Goal: Information Seeking & Learning: Check status

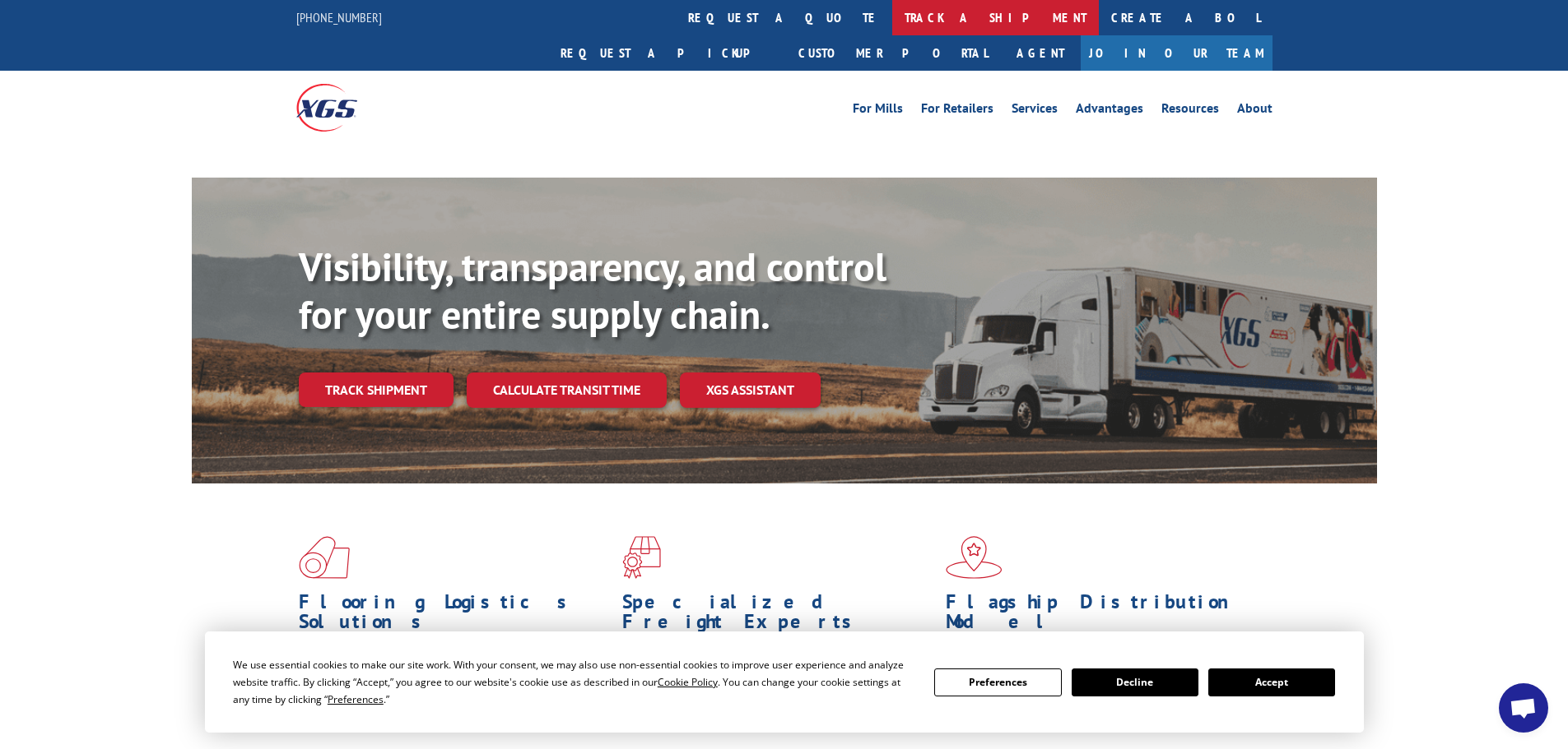
click at [892, 12] on link "track a shipment" at bounding box center [995, 17] width 206 height 36
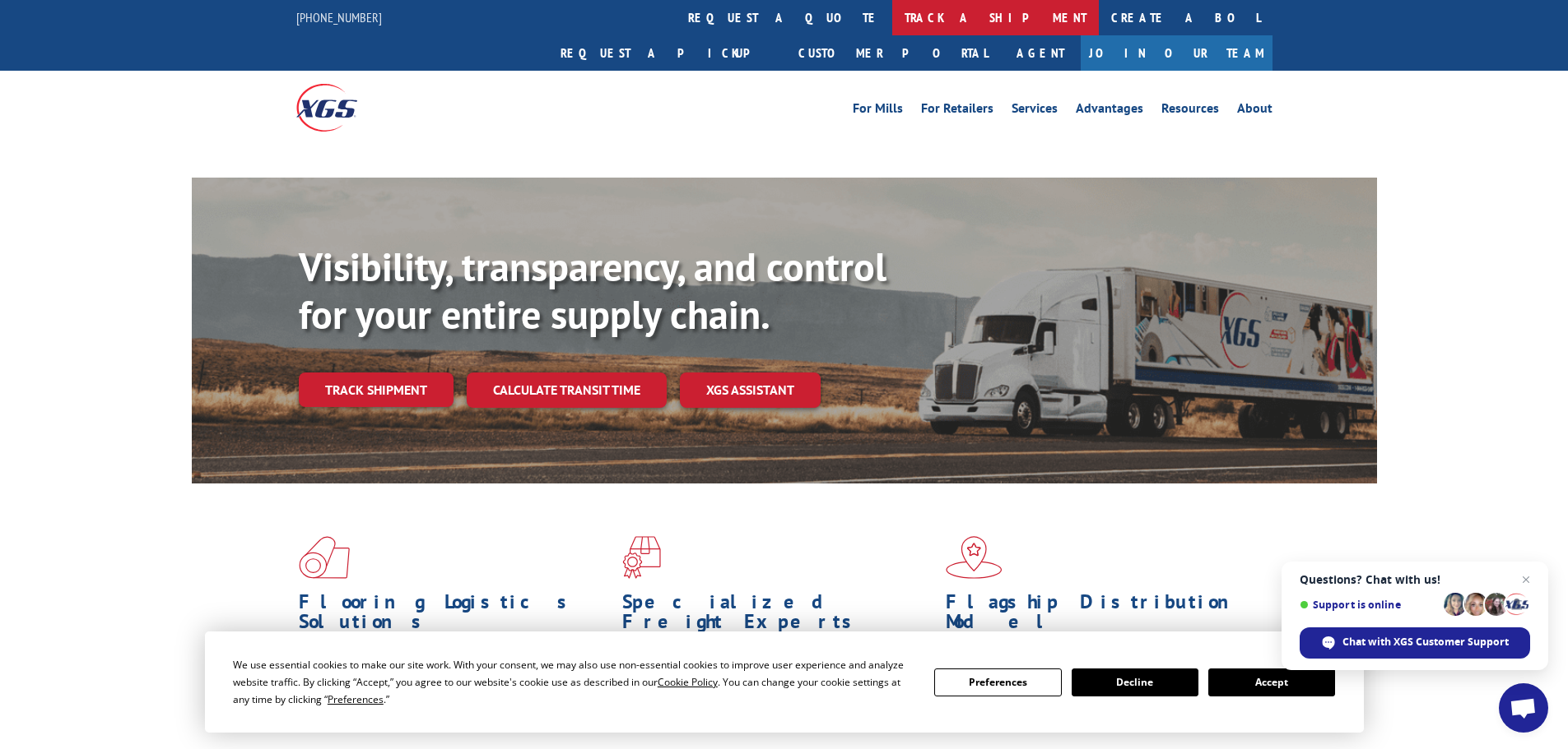
click at [892, 22] on link "track a shipment" at bounding box center [995, 17] width 206 height 36
click at [1528, 580] on span "Close chat" at bounding box center [1526, 580] width 21 height 21
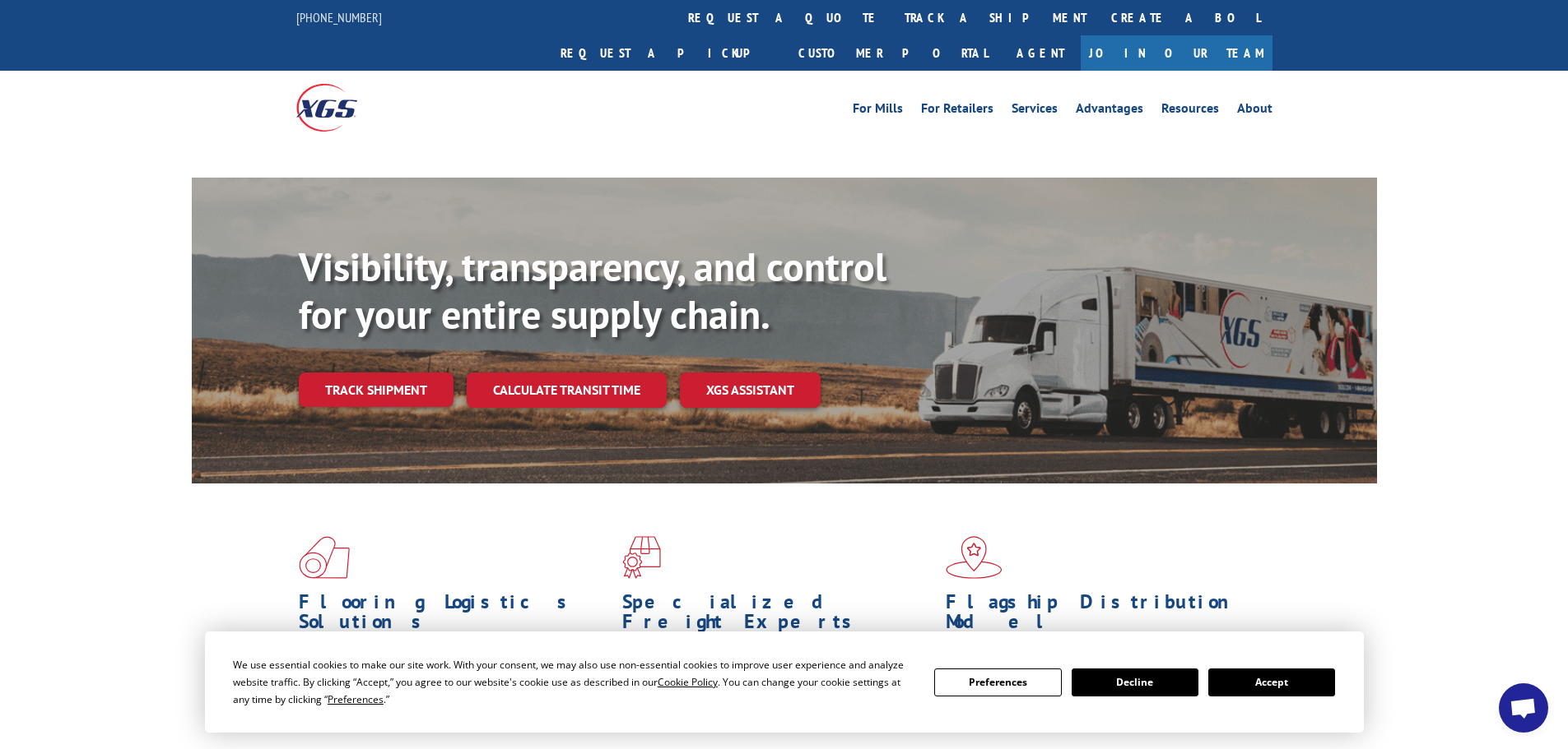
click at [1282, 674] on button "Accept" at bounding box center [1271, 682] width 126 height 28
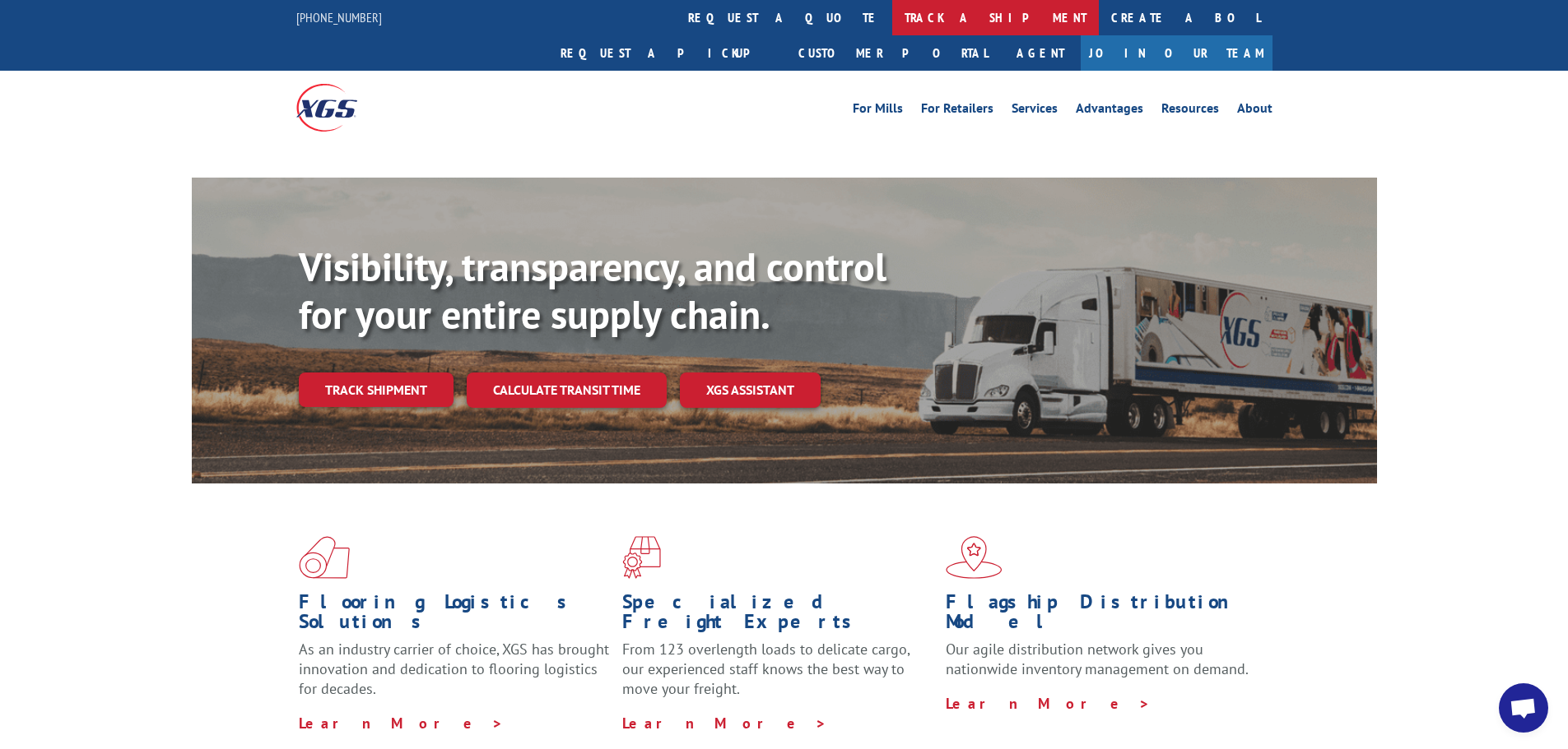
click at [892, 12] on link "track a shipment" at bounding box center [995, 17] width 206 height 36
click at [892, 15] on link "track a shipment" at bounding box center [995, 17] width 206 height 36
click at [892, 10] on link "track a shipment" at bounding box center [995, 17] width 206 height 36
click at [943, 102] on link "For Retailers" at bounding box center [957, 111] width 73 height 18
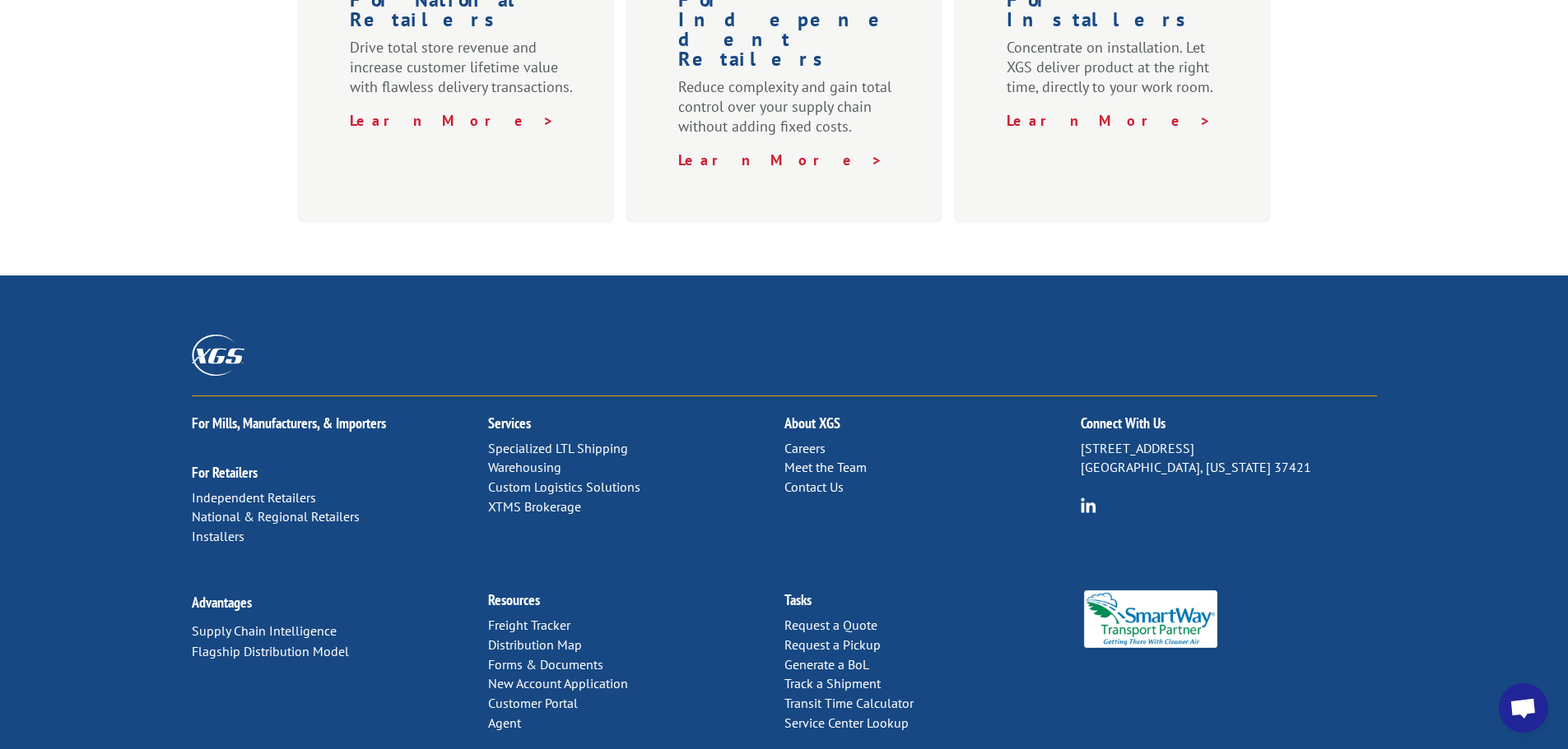
scroll to position [813, 0]
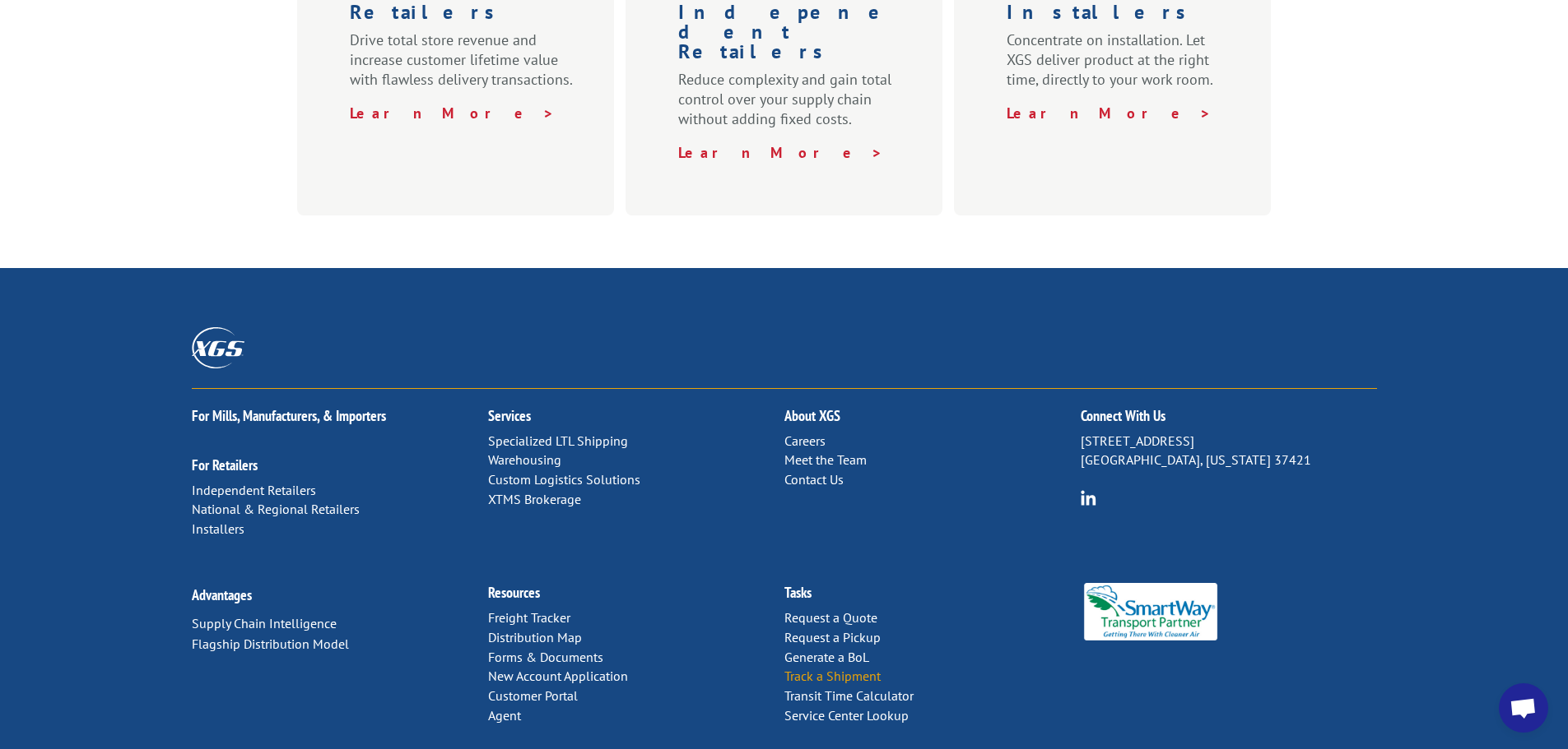
click at [812, 668] on link "Track a Shipment" at bounding box center [832, 675] width 96 height 16
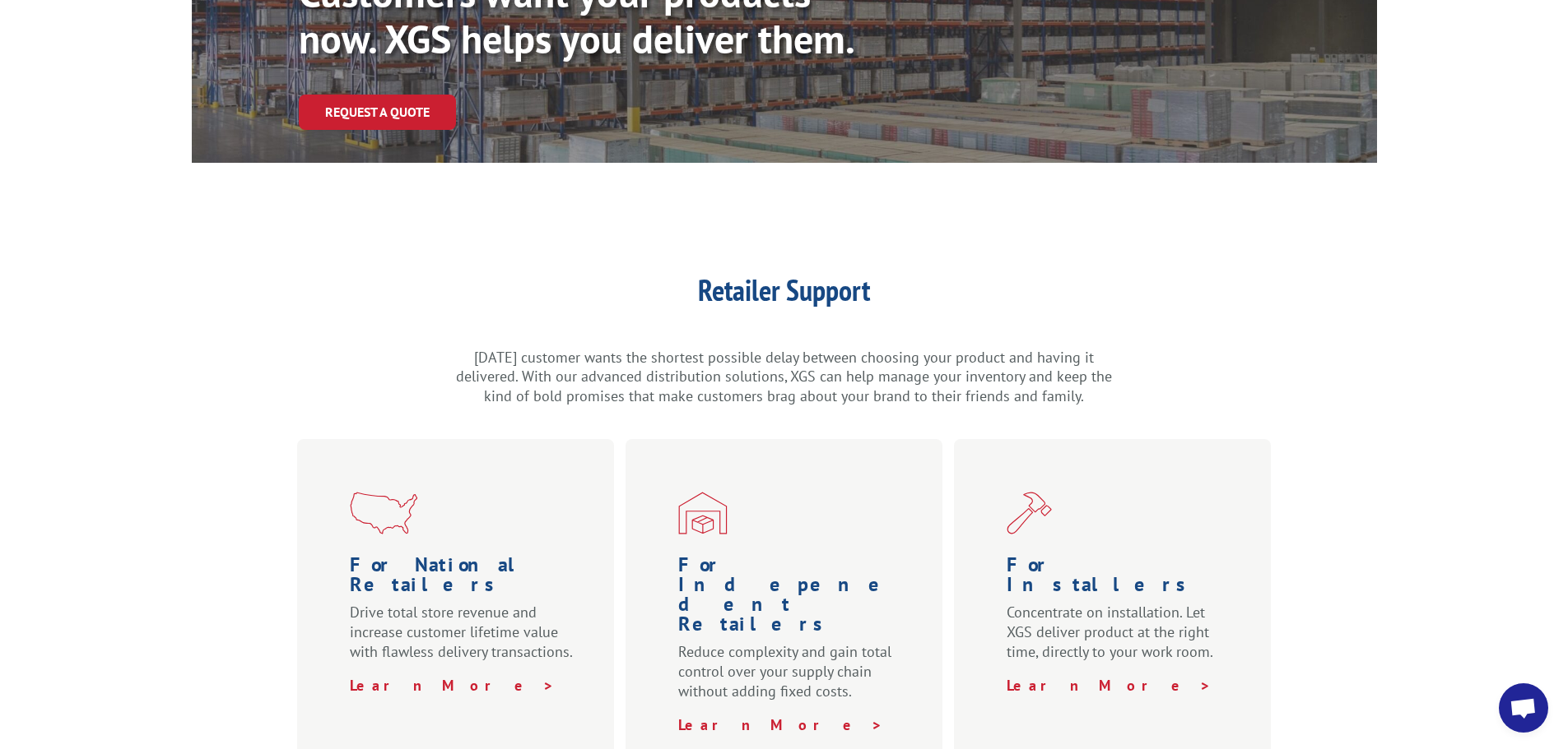
scroll to position [247, 0]
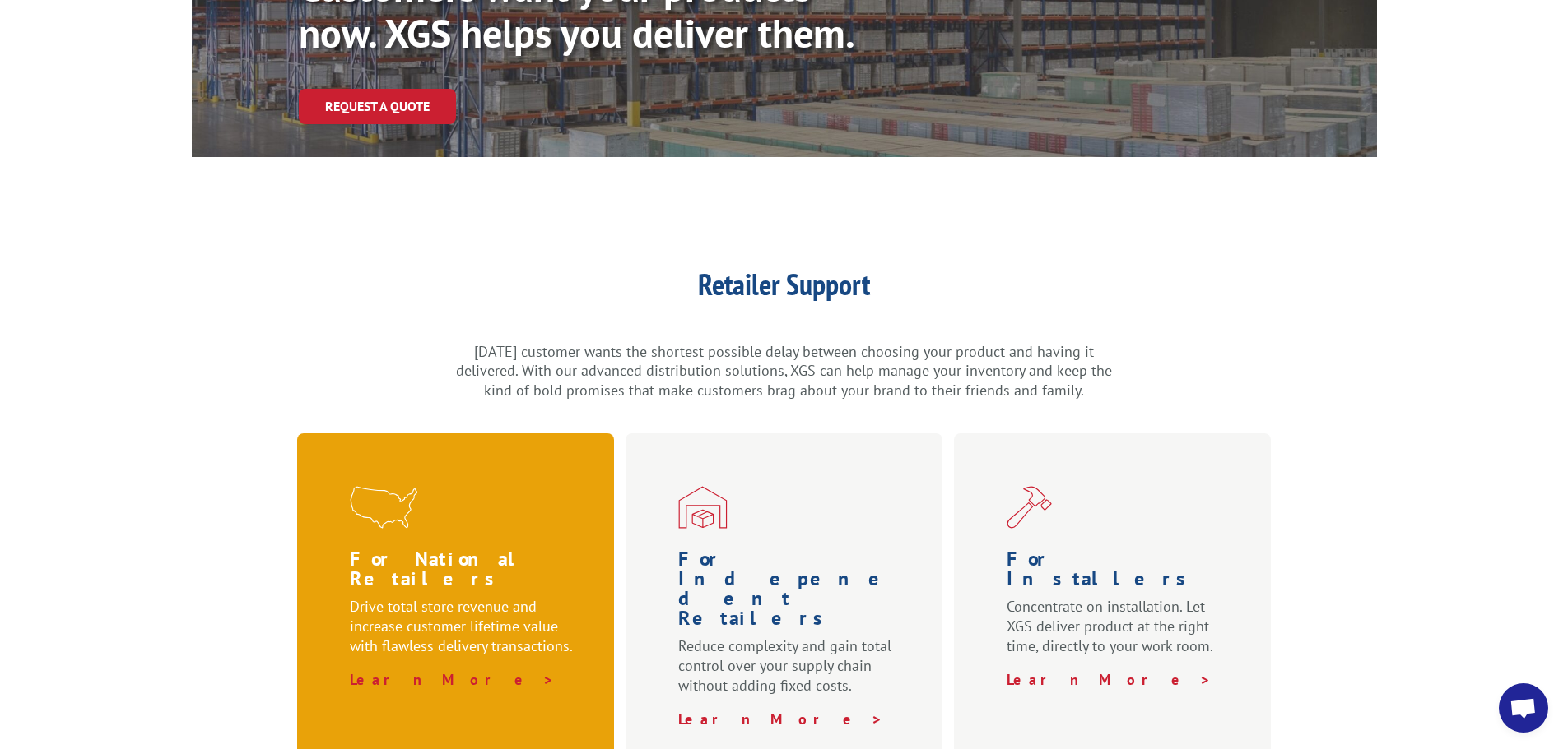
click at [441, 597] on p "Drive total store revenue and increase customer lifetime value with flawless de…" at bounding box center [465, 634] width 231 height 74
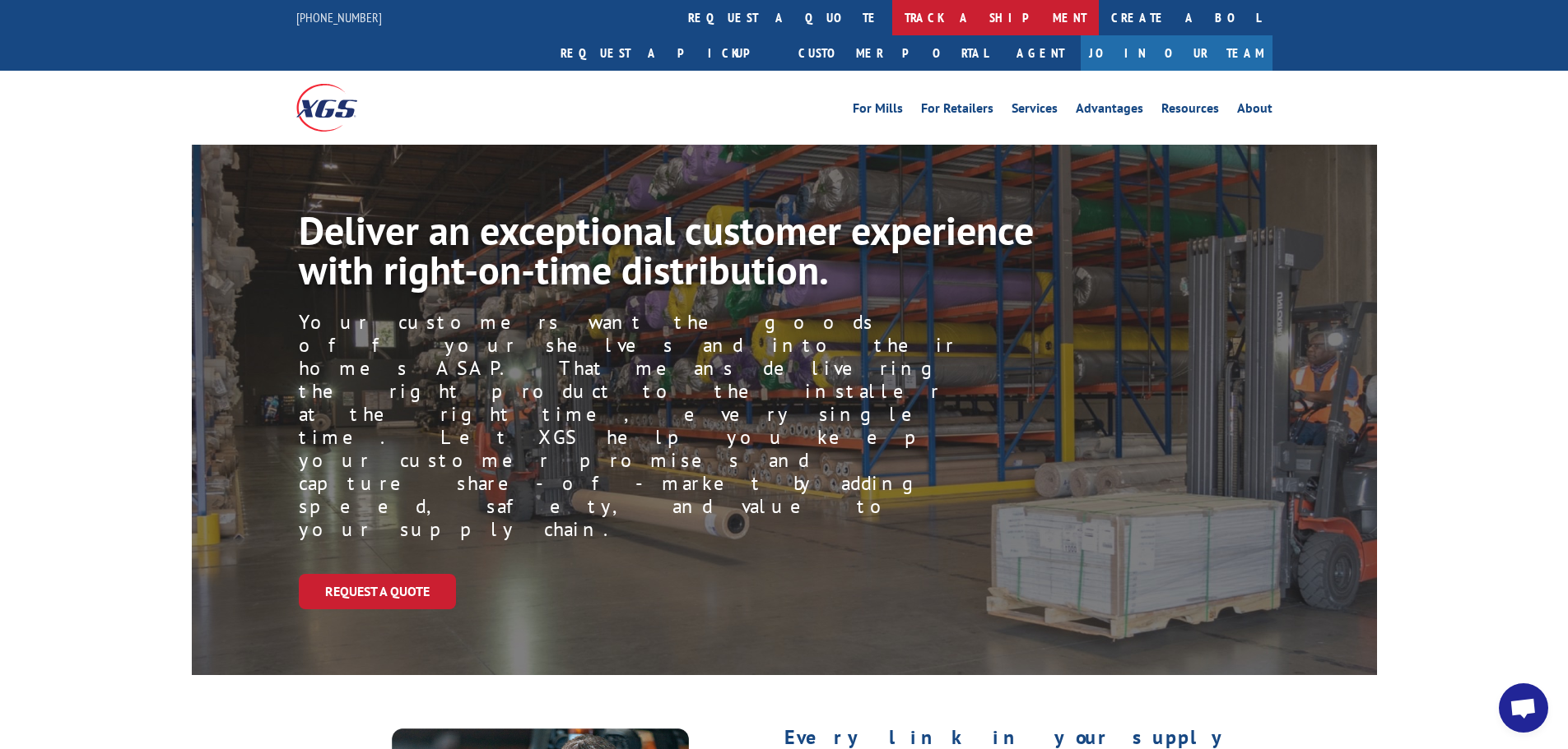
click at [892, 19] on link "track a shipment" at bounding box center [995, 17] width 206 height 36
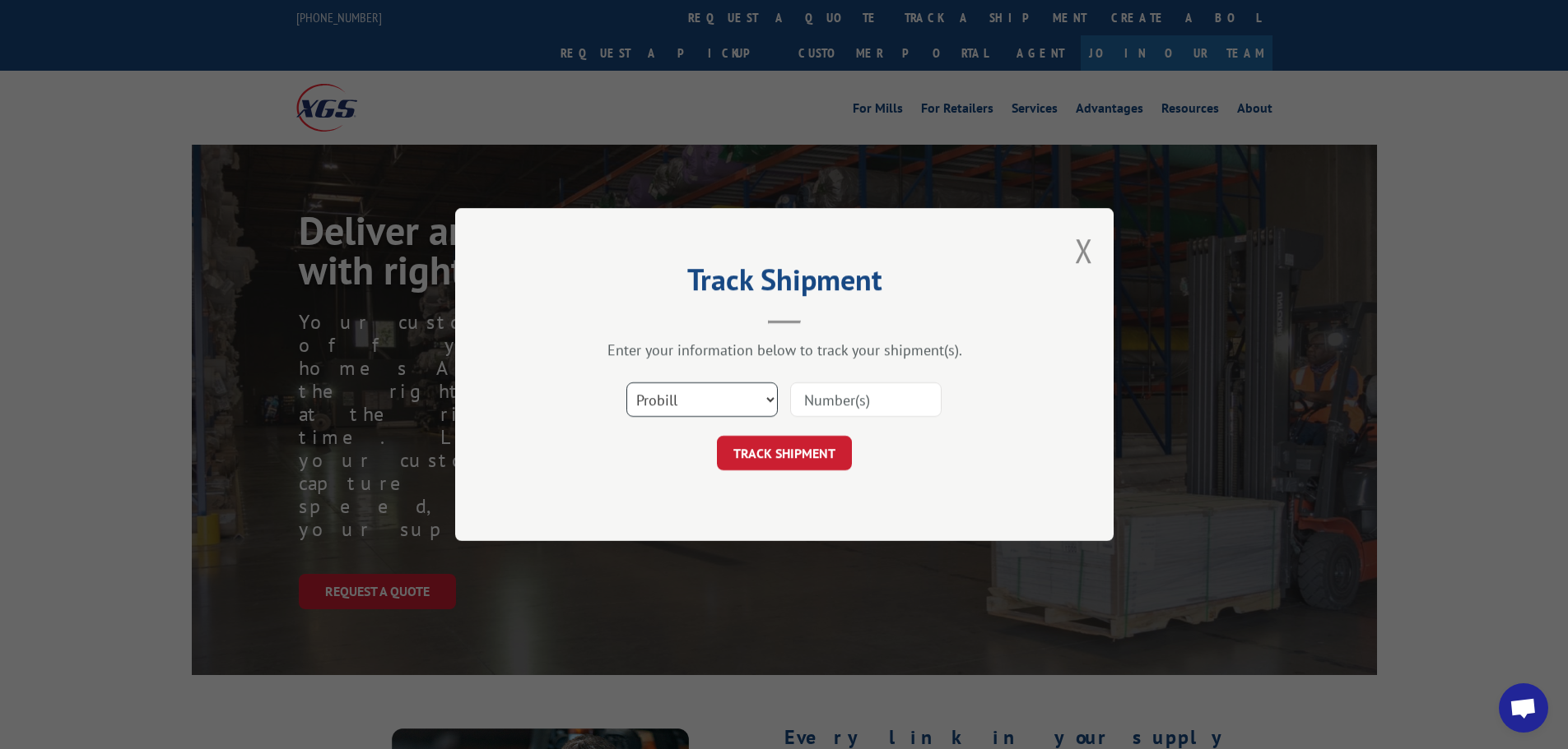
click at [696, 413] on select "Select category... Probill BOL PO" at bounding box center [702, 400] width 152 height 35
select select "po"
click at [626, 383] on select "Select category... Probill BOL PO" at bounding box center [702, 400] width 152 height 35
click at [865, 414] on input at bounding box center [865, 400] width 152 height 35
type input "25548355"
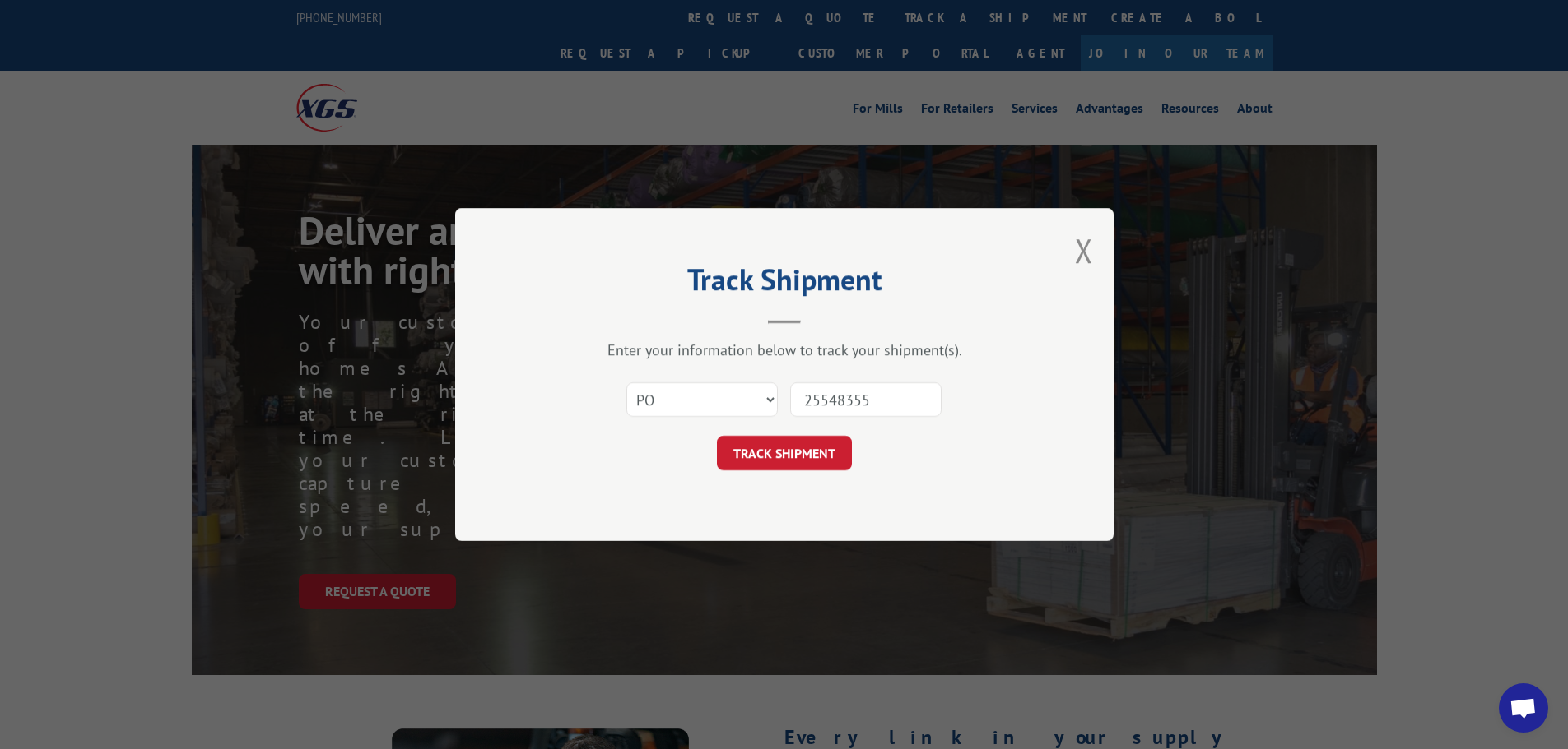
click at [716, 436] on button "TRACK SHIPMENT" at bounding box center [784, 453] width 135 height 35
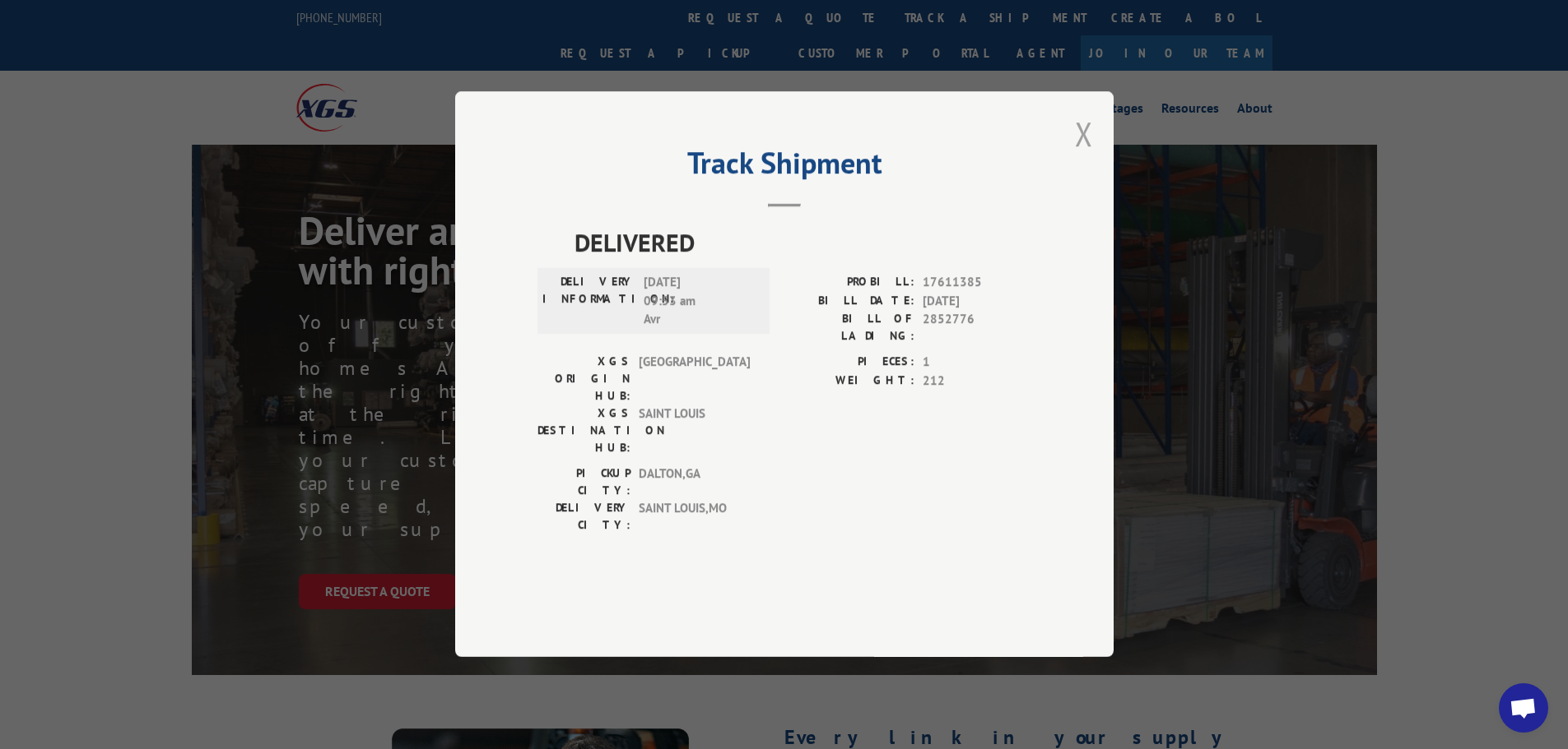
click at [1087, 156] on button "Close modal" at bounding box center [1084, 133] width 18 height 43
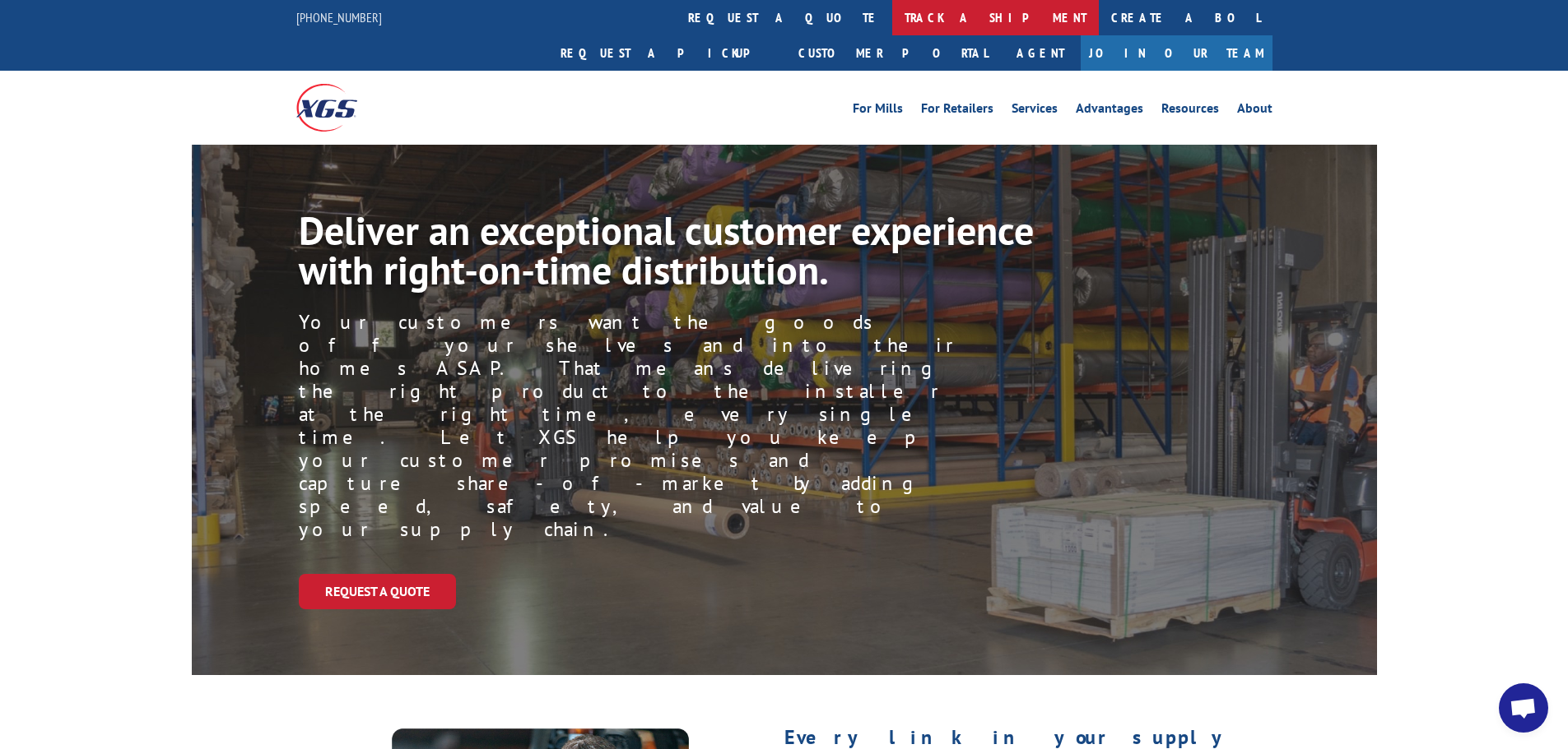
click at [892, 17] on link "track a shipment" at bounding box center [995, 17] width 206 height 36
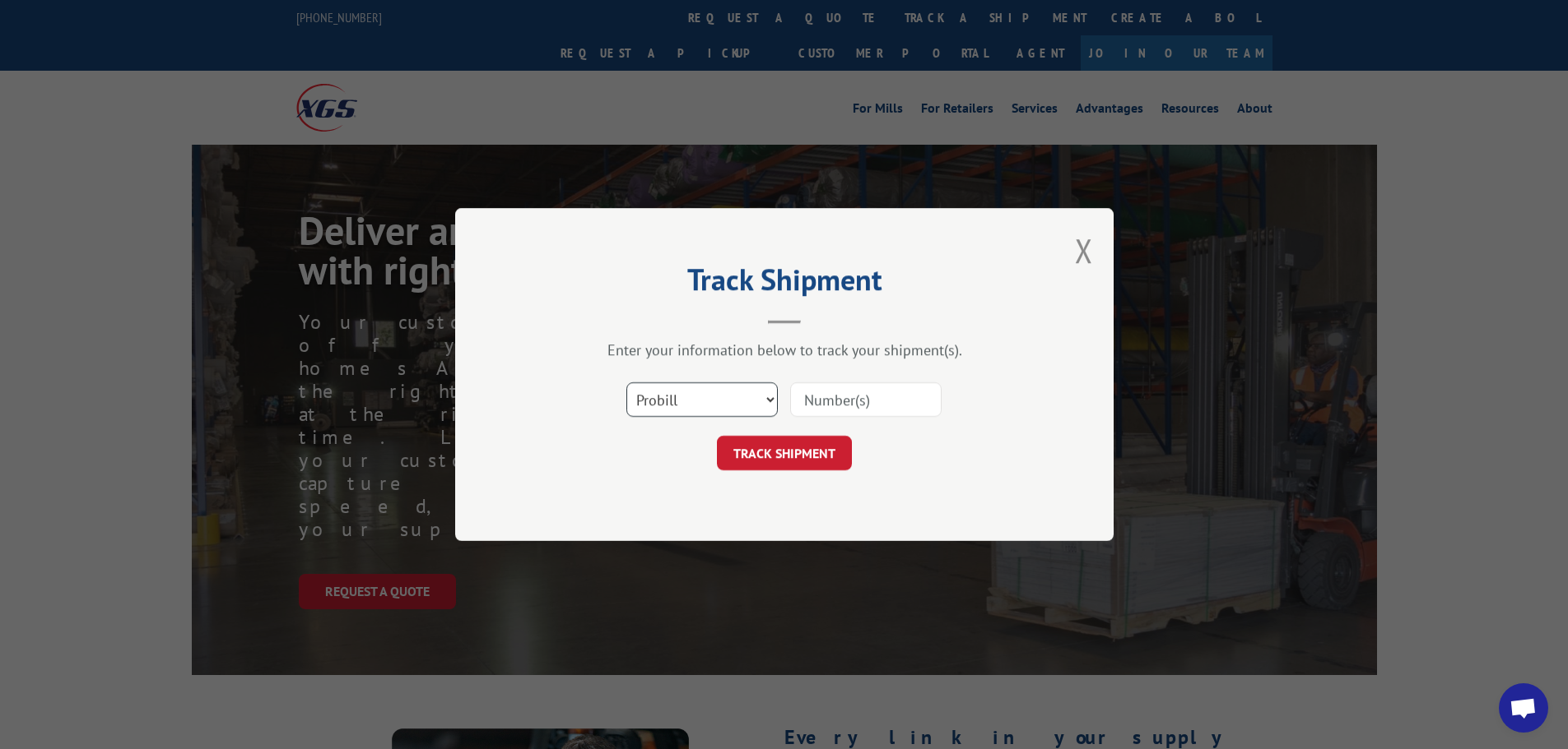
click at [702, 389] on select "Select category... Probill BOL PO" at bounding box center [702, 400] width 152 height 35
select select "po"
click at [626, 383] on select "Select category... Probill BOL PO" at bounding box center [702, 400] width 152 height 35
click at [830, 404] on input at bounding box center [865, 400] width 152 height 35
type input "25548351"
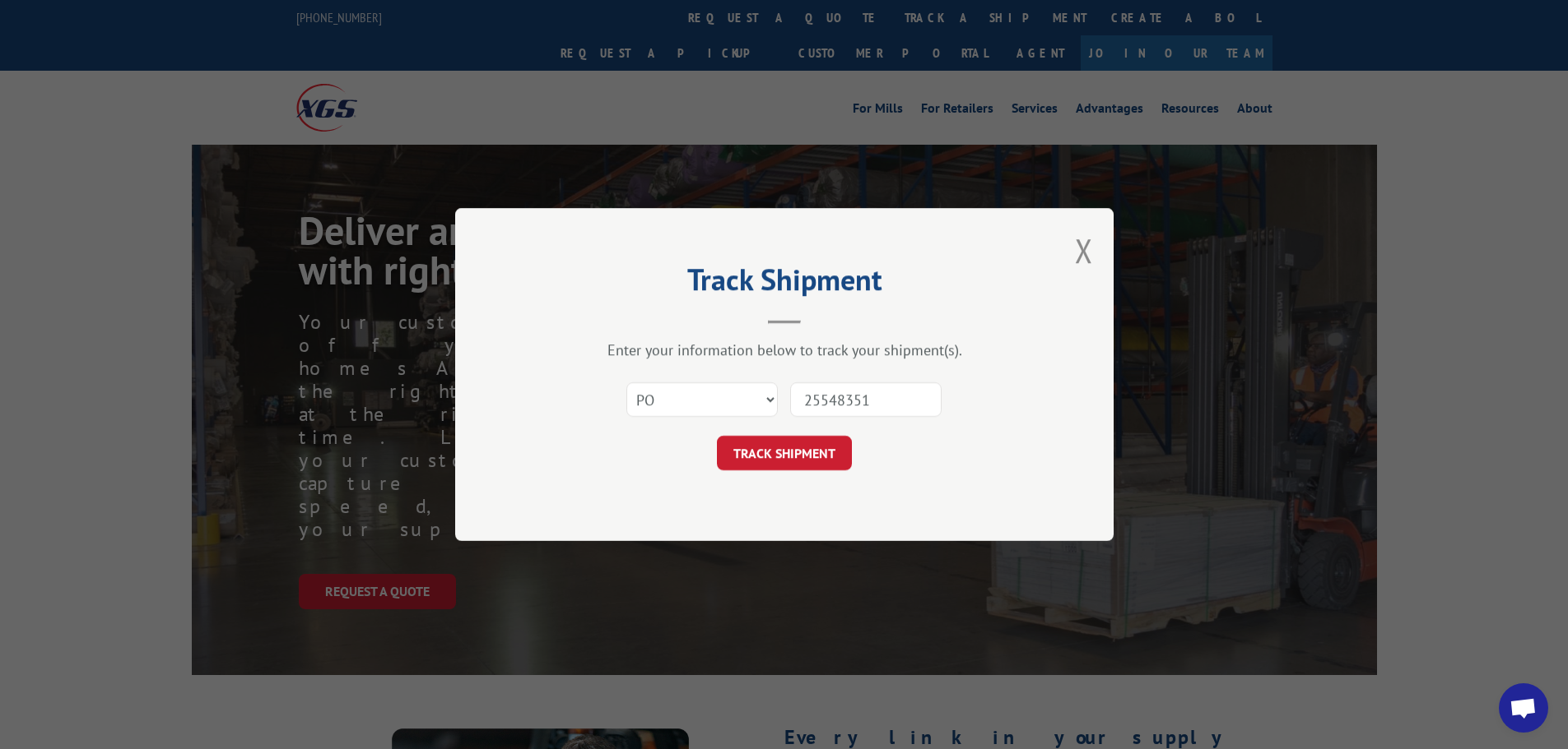
click button "TRACK SHIPMENT" at bounding box center [784, 453] width 135 height 35
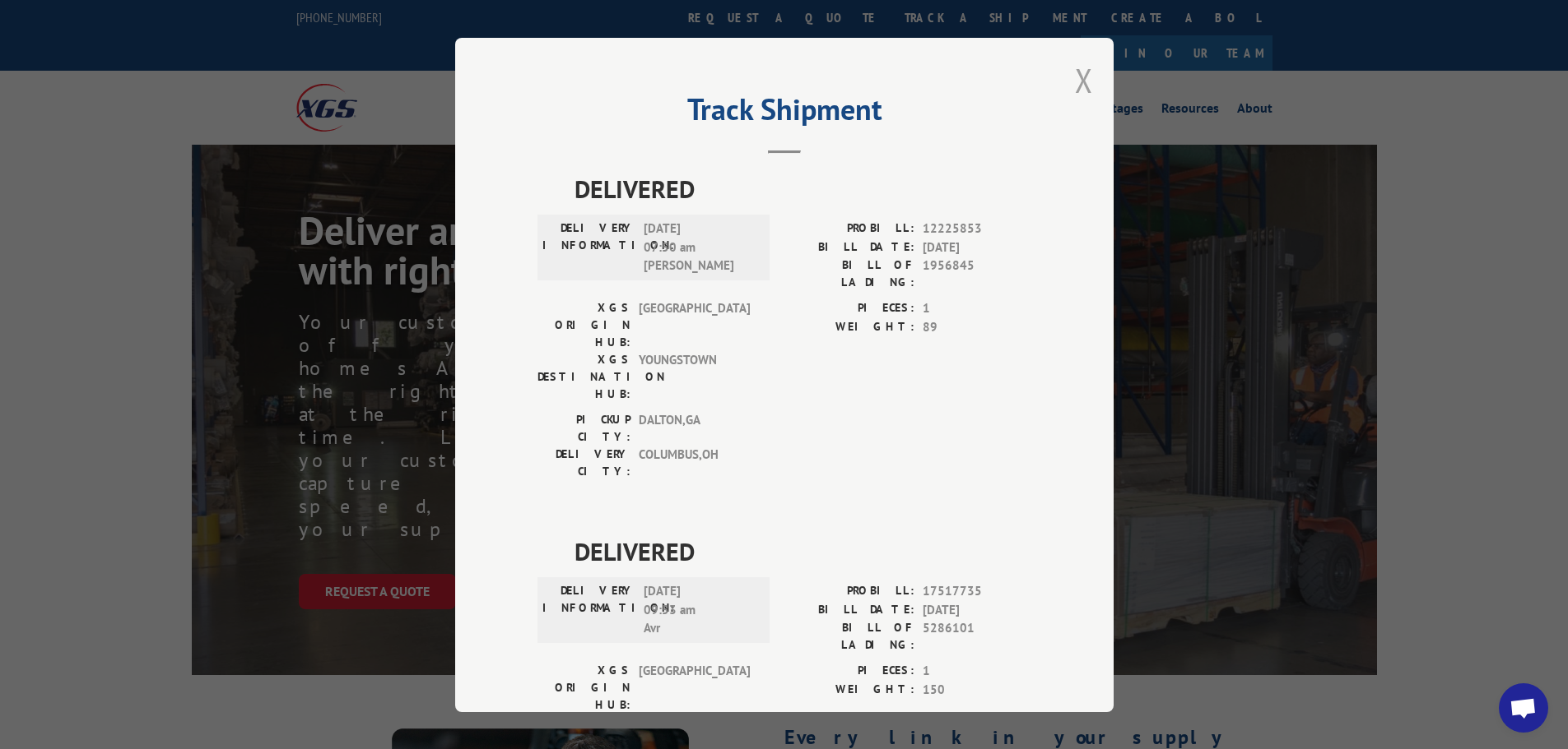
click at [1075, 70] on button "Close modal" at bounding box center [1084, 80] width 18 height 43
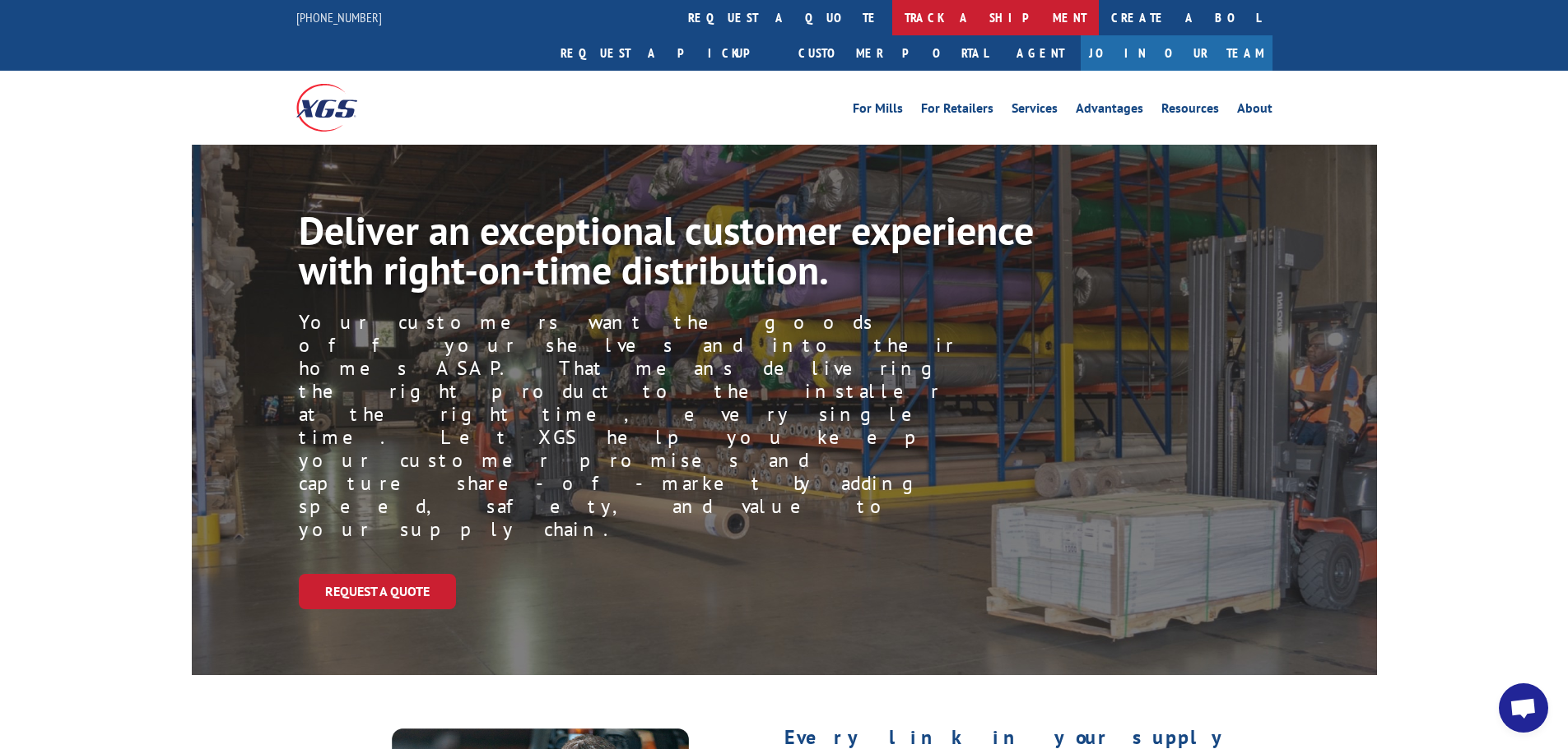
click at [892, 7] on link "track a shipment" at bounding box center [995, 17] width 206 height 36
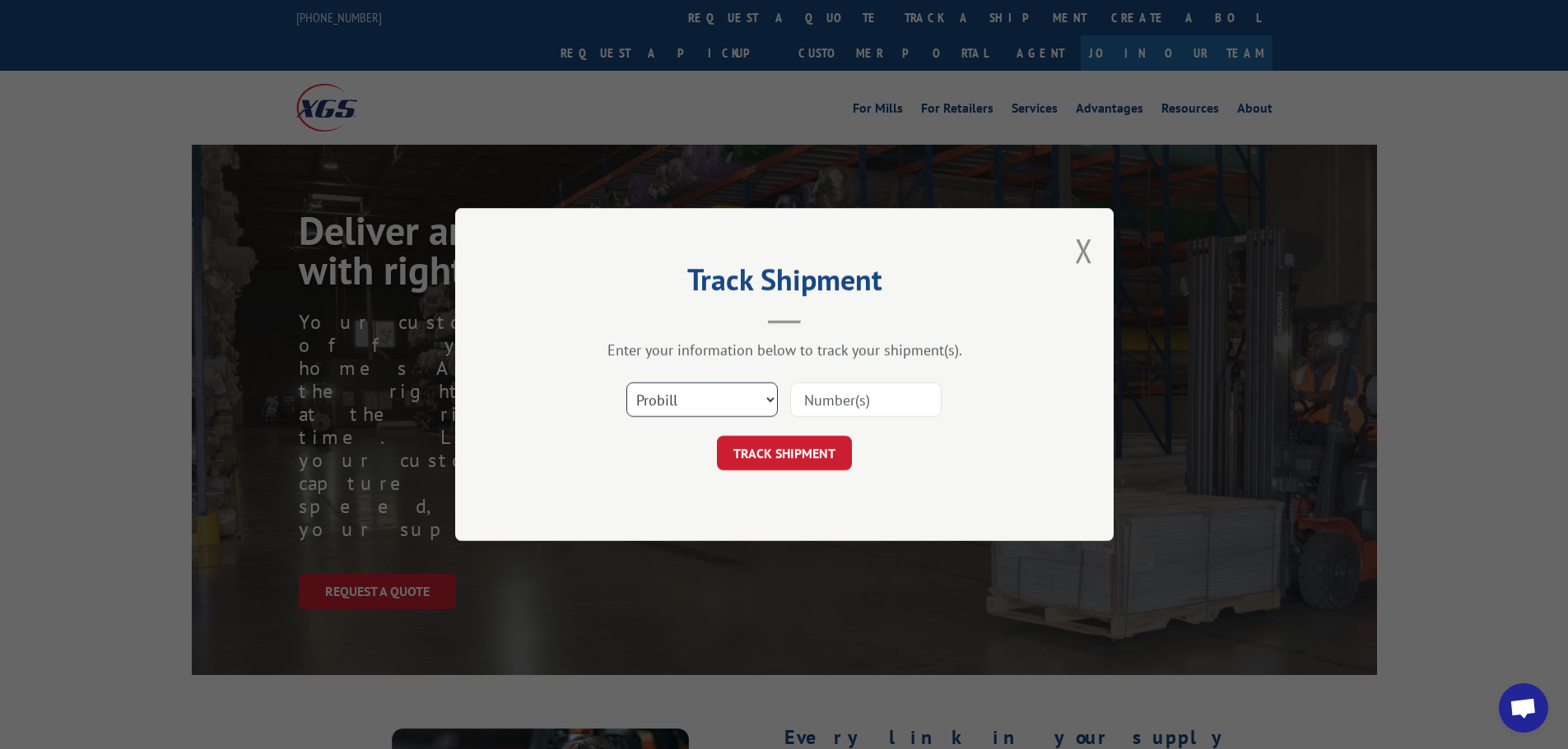
click at [661, 395] on select "Select category... Probill BOL PO" at bounding box center [702, 400] width 152 height 35
select select "po"
click at [626, 383] on select "Select category... Probill BOL PO" at bounding box center [702, 400] width 152 height 35
click at [869, 409] on input at bounding box center [865, 400] width 152 height 35
paste input "25548398"
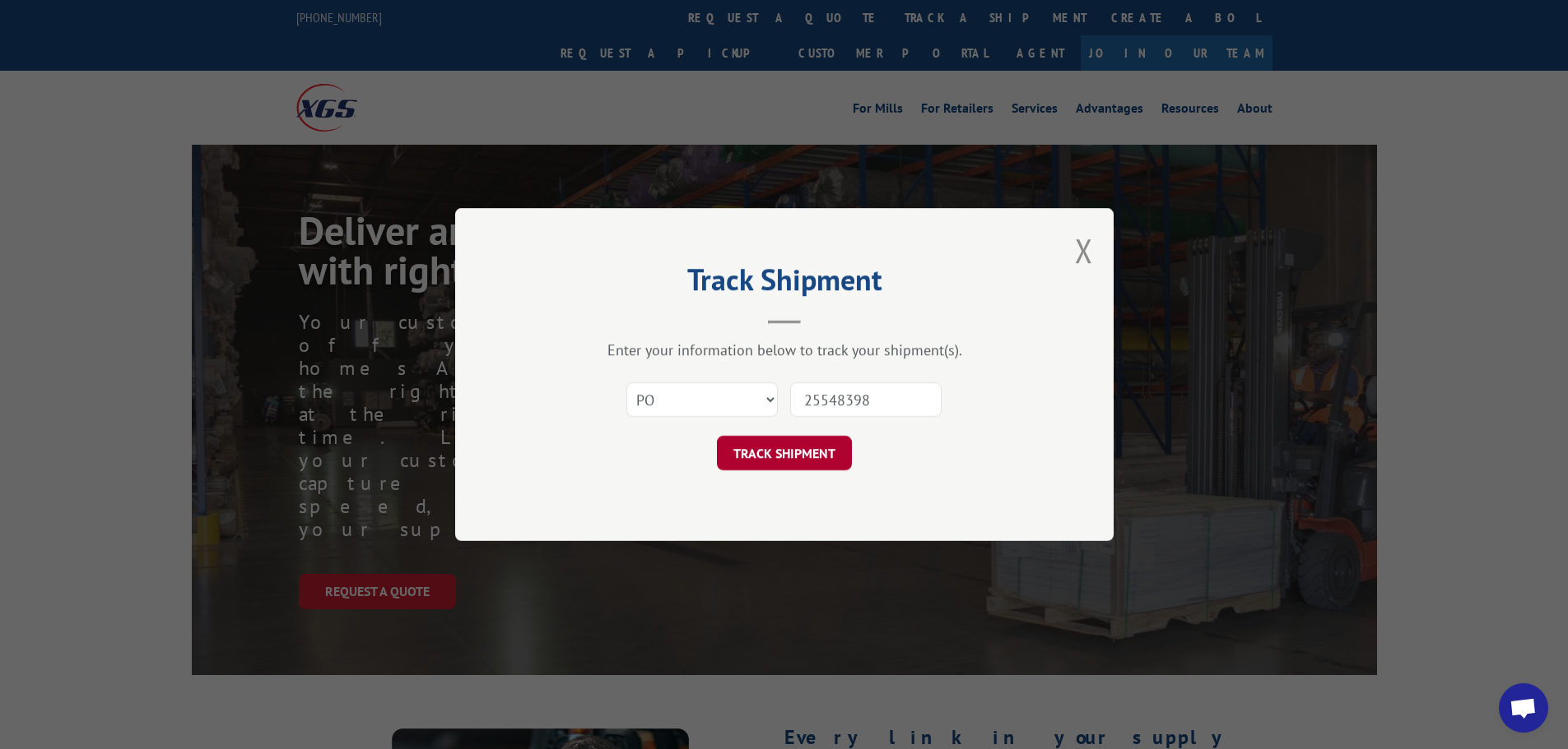
type input "25548398"
click at [772, 462] on button "TRACK SHIPMENT" at bounding box center [784, 453] width 135 height 35
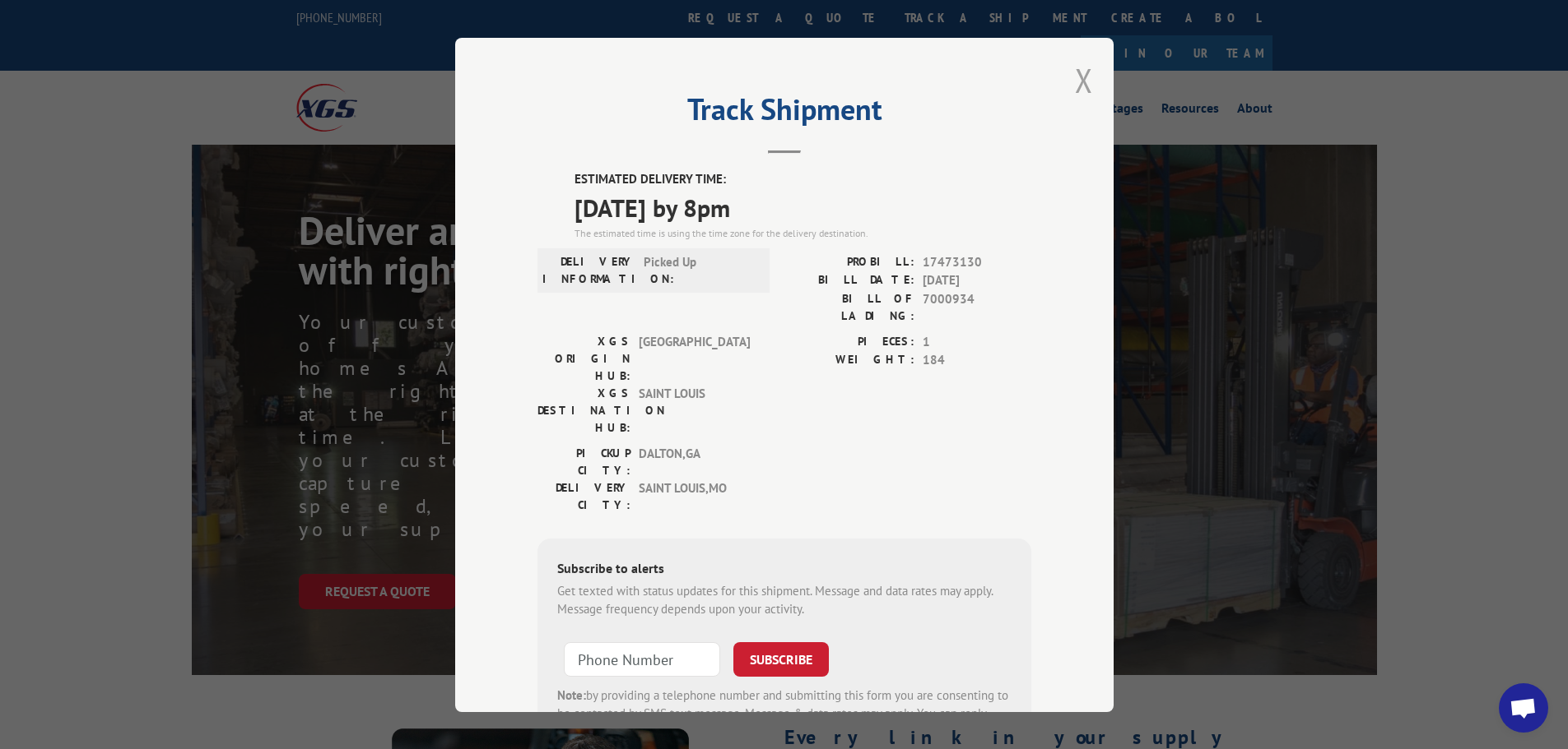
click at [1081, 77] on button "Close modal" at bounding box center [1084, 80] width 18 height 43
